Goal: Task Accomplishment & Management: Use online tool/utility

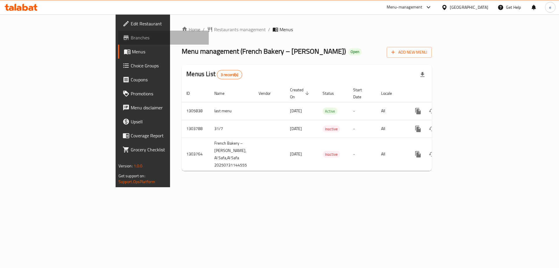
click at [131, 37] on span "Branches" at bounding box center [168, 37] width 74 height 7
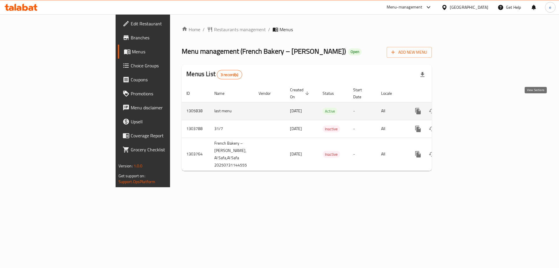
click at [463, 107] on icon "enhanced table" at bounding box center [459, 110] width 7 height 7
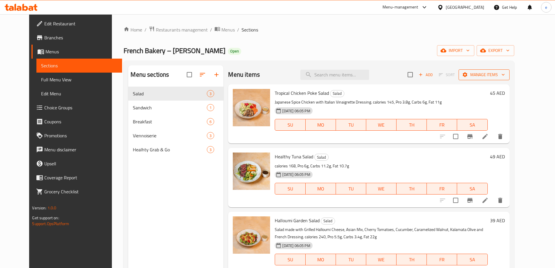
click at [505, 77] on span "Manage items" at bounding box center [484, 74] width 42 height 7
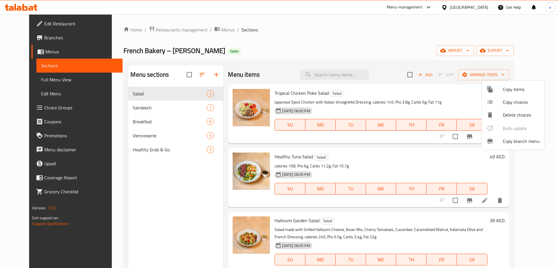
click at [509, 139] on span "Copy branch menu" at bounding box center [521, 140] width 37 height 7
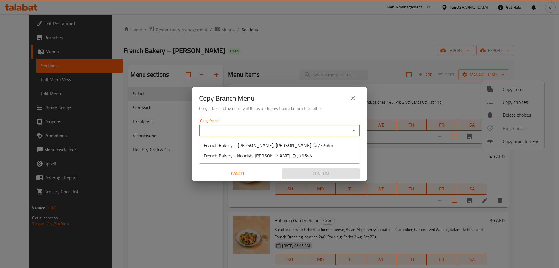
click at [219, 129] on input "Copy from   *" at bounding box center [275, 130] width 148 height 8
click at [229, 144] on span "French Bakery – [PERSON_NAME], Al Safa ID: 772655" at bounding box center [268, 144] width 129 height 7
type input "French Bakery – [PERSON_NAME], [PERSON_NAME]"
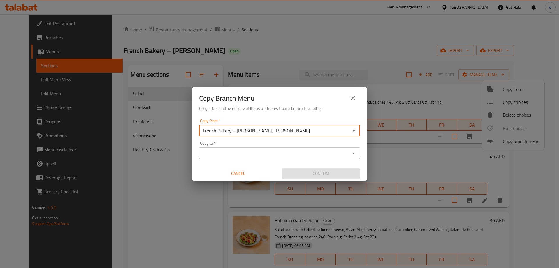
click at [231, 147] on div "Copy to *" at bounding box center [279, 153] width 161 height 12
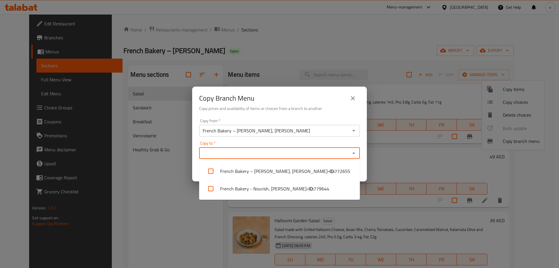
click at [249, 155] on input "Copy to   *" at bounding box center [275, 153] width 148 height 8
click at [278, 187] on li "French Bakery - Nourish, [PERSON_NAME] - ID: 779644" at bounding box center [279, 188] width 161 height 17
checkbox input "true"
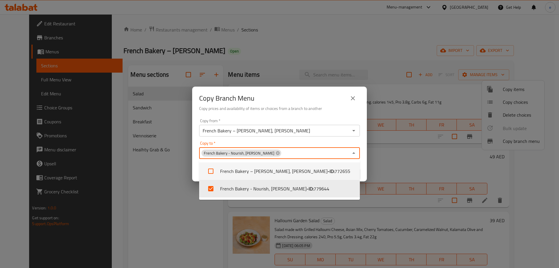
click at [302, 105] on h6 "Copy prices and availability of items or choices from a branch to another" at bounding box center [279, 108] width 161 height 6
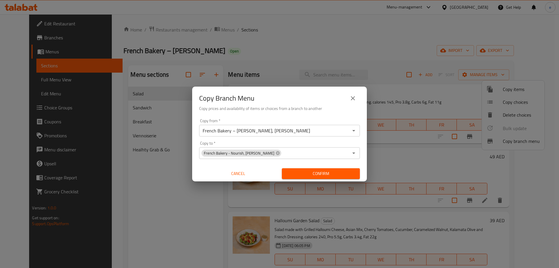
click at [314, 177] on span "Confirm" at bounding box center [320, 173] width 69 height 7
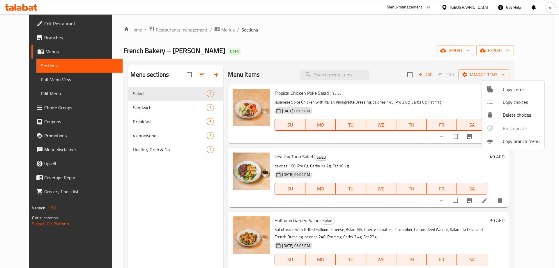
click at [29, 38] on div at bounding box center [279, 134] width 559 height 268
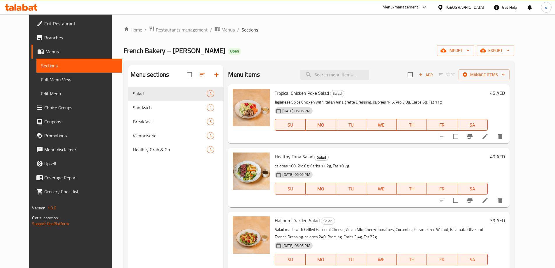
click at [44, 38] on span "Branches" at bounding box center [80, 37] width 73 height 7
